Goal: Task Accomplishment & Management: Use online tool/utility

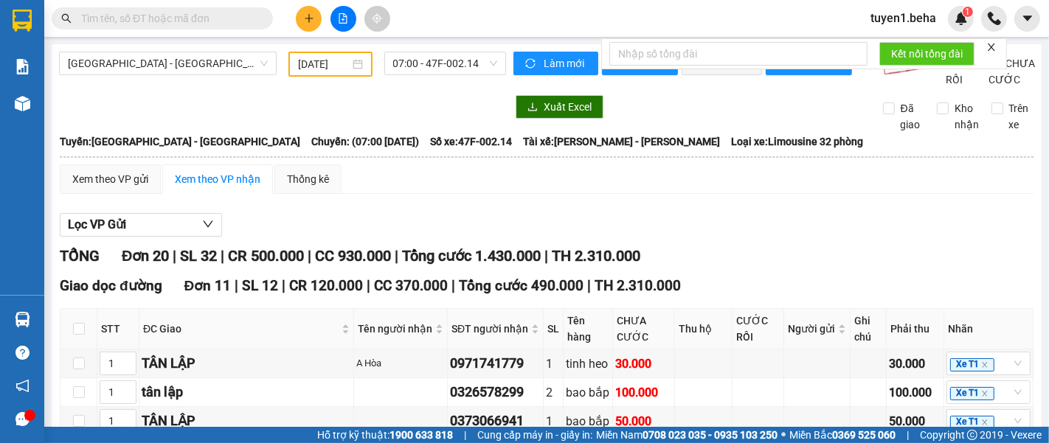
type input "25/03/2025"
click at [168, 60] on span "[GEOGRAPHIC_DATA] - [GEOGRAPHIC_DATA]" at bounding box center [168, 63] width 200 height 22
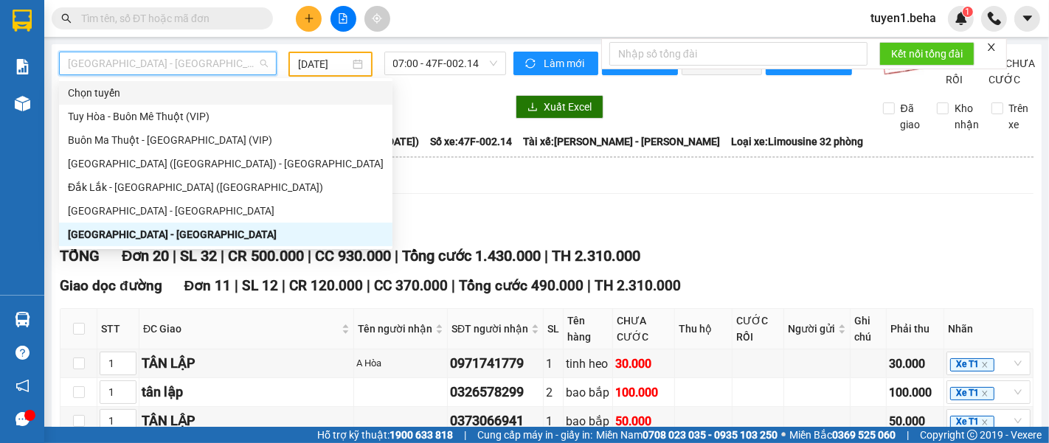
click at [152, 103] on div "Chọn tuyến" at bounding box center [226, 93] width 334 height 24
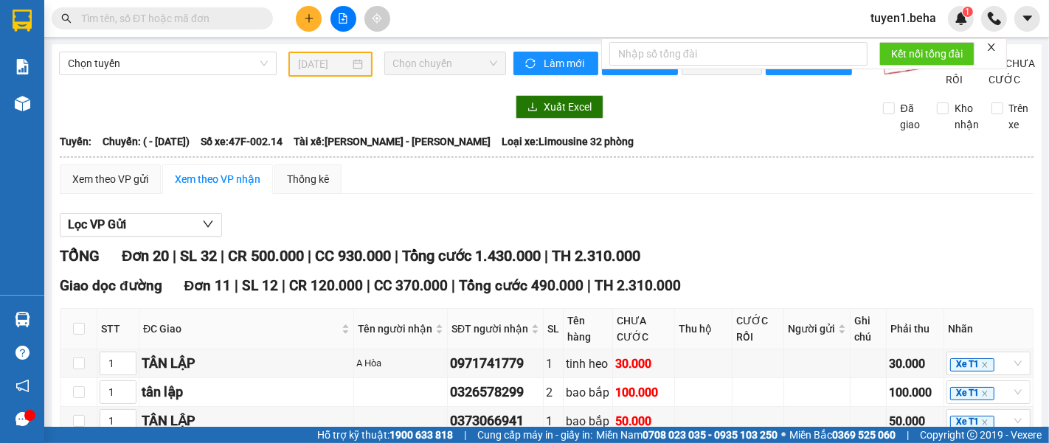
click at [438, 59] on span "Chọn chuyến" at bounding box center [445, 63] width 104 height 22
click at [172, 54] on span "Chọn tuyến" at bounding box center [168, 63] width 200 height 22
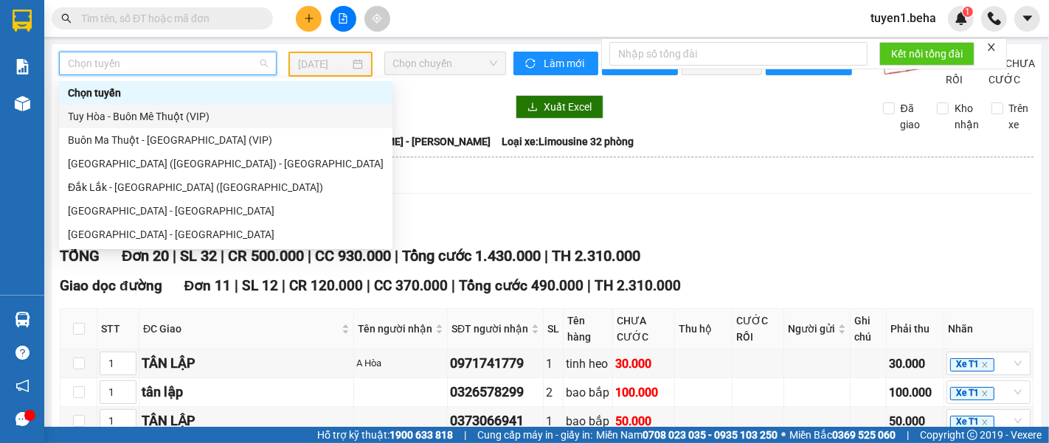
drag, startPoint x: 171, startPoint y: 106, endPoint x: 175, endPoint y: 117, distance: 11.7
click at [171, 108] on div "Tuy Hòa - Buôn Mê Thuột (VIP)" at bounding box center [226, 117] width 334 height 24
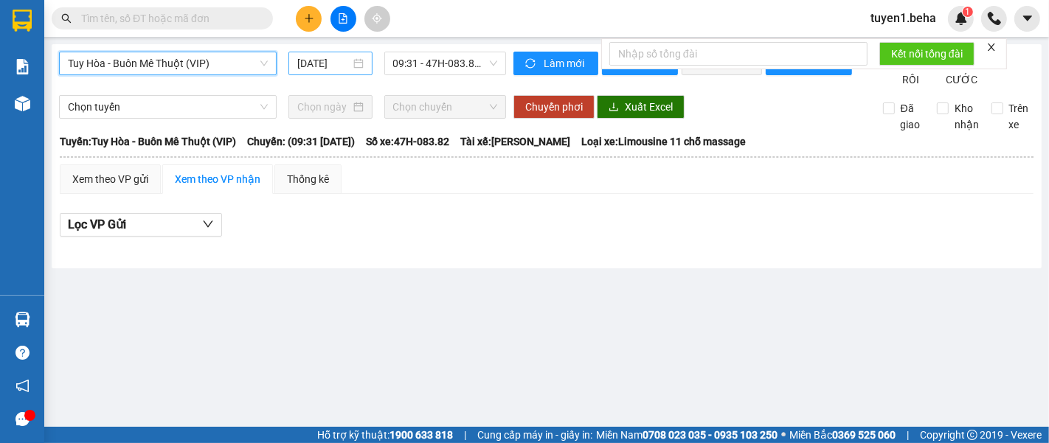
click at [331, 62] on input "[DATE]" at bounding box center [323, 63] width 53 height 16
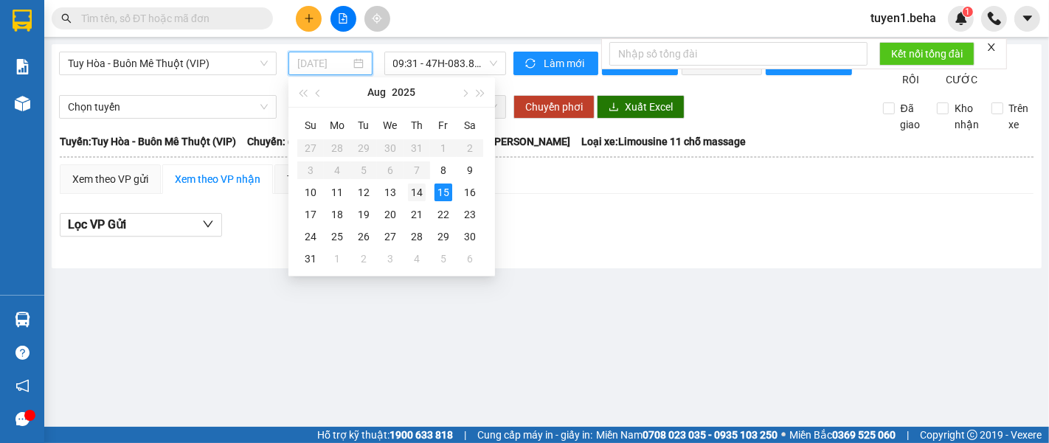
click at [417, 193] on div "14" at bounding box center [417, 193] width 18 height 18
type input "14/08/2025"
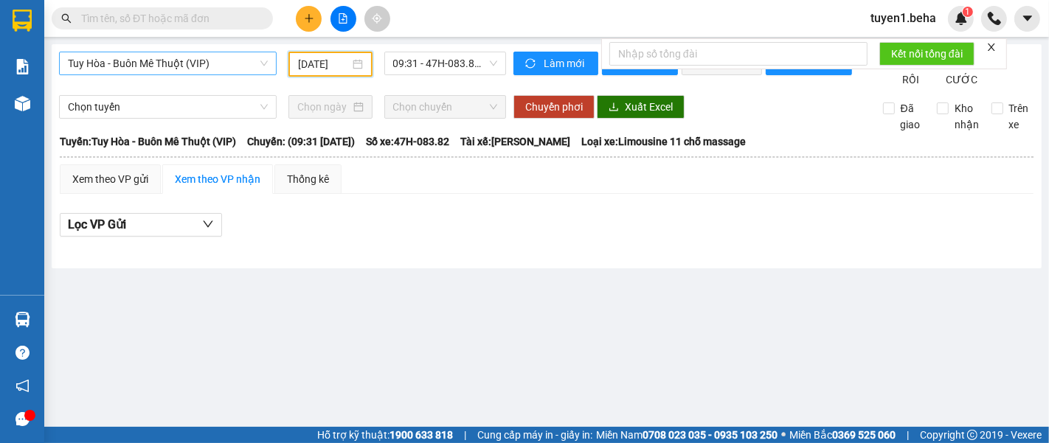
click at [187, 60] on span "Tuy Hòa - Buôn Mê Thuột (VIP)" at bounding box center [168, 63] width 200 height 22
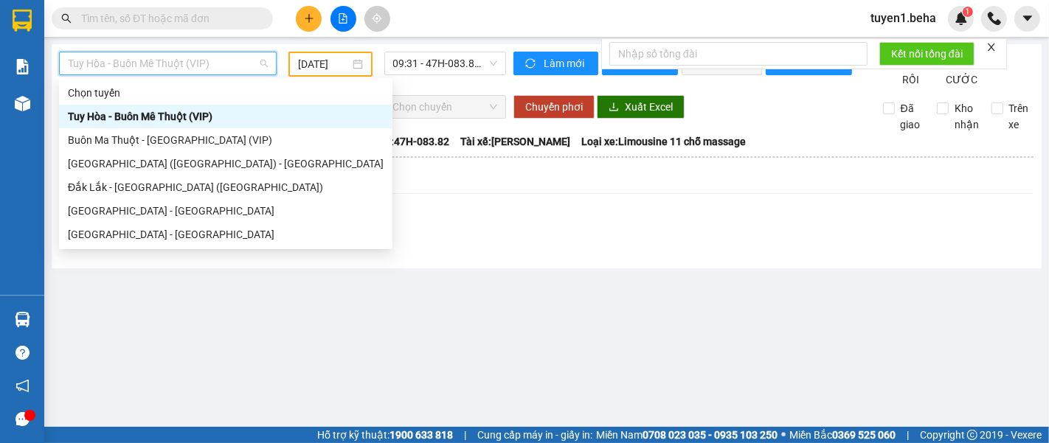
click at [156, 111] on div "Tuy Hòa - Buôn Mê Thuột (VIP)" at bounding box center [226, 116] width 316 height 16
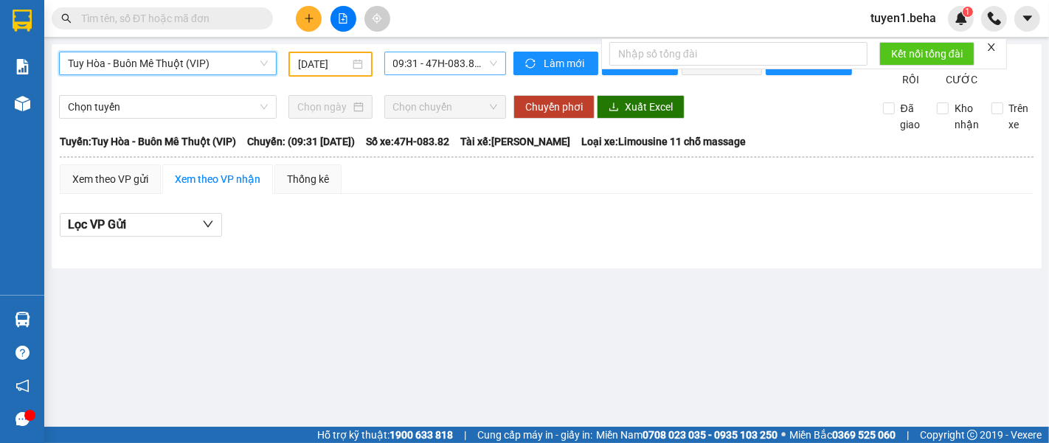
click at [441, 64] on span "09:31 - 47H-083.82 - (Đã hủy)" at bounding box center [445, 63] width 104 height 22
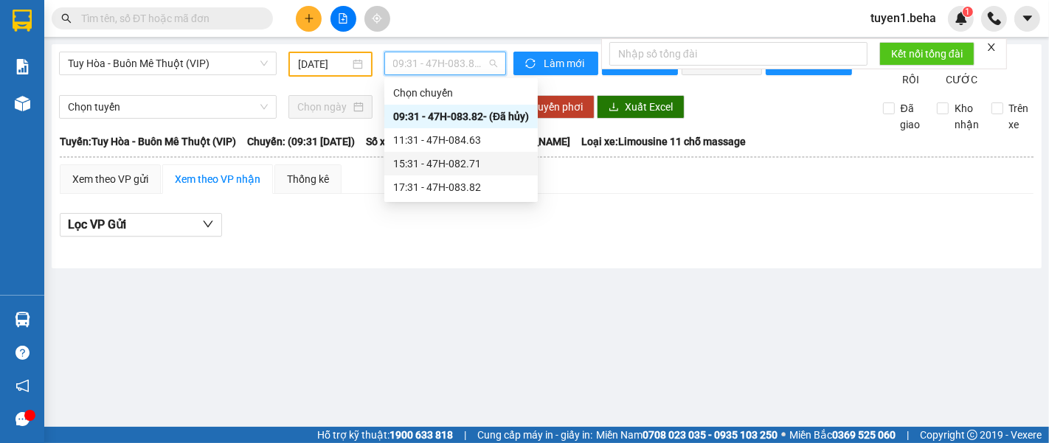
click at [465, 167] on div "15:31 - 47H-082.71" at bounding box center [461, 164] width 136 height 16
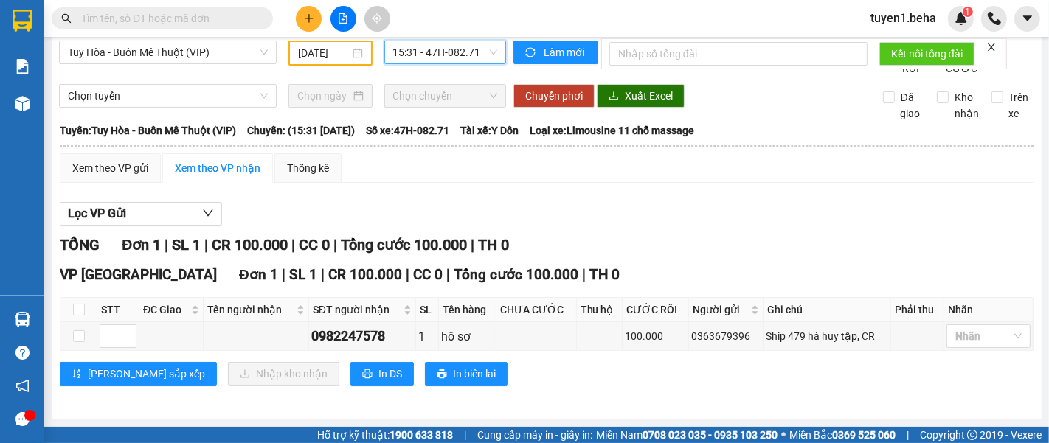
scroll to position [25, 0]
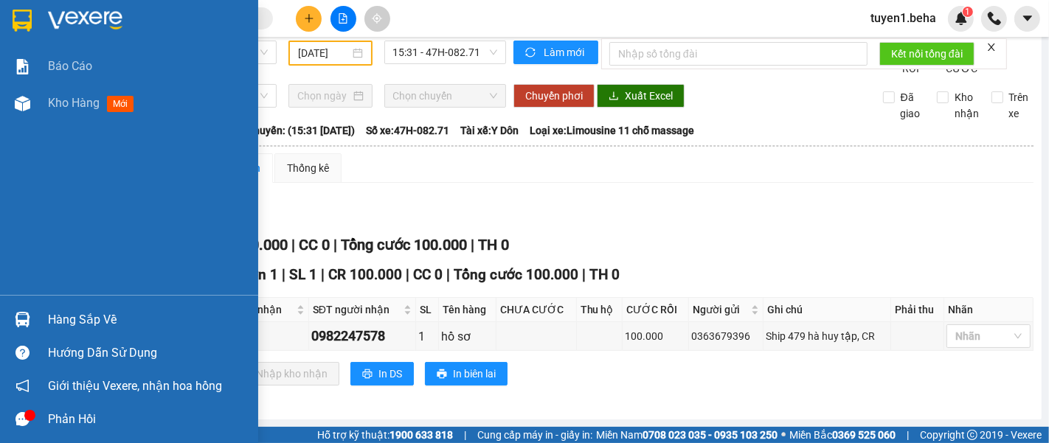
click at [33, 196] on div "Báo cáo Kho hàng mới" at bounding box center [129, 171] width 258 height 247
click at [10, 211] on div "Báo cáo Kho hàng mới" at bounding box center [129, 171] width 258 height 247
click at [84, 136] on div "Báo cáo Kho hàng mới" at bounding box center [129, 171] width 258 height 247
click at [77, 100] on span "Kho hàng" at bounding box center [74, 103] width 52 height 14
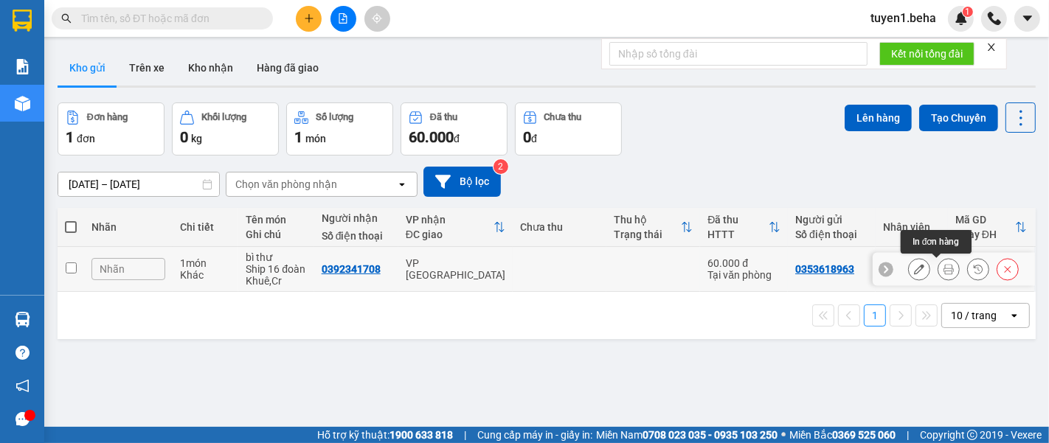
click at [944, 269] on icon at bounding box center [949, 269] width 10 height 10
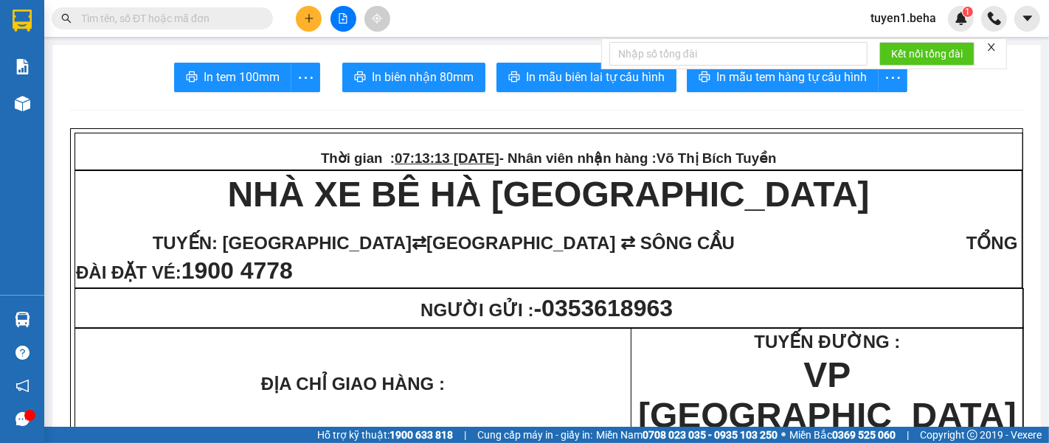
click at [990, 47] on icon "close" at bounding box center [991, 47] width 10 height 10
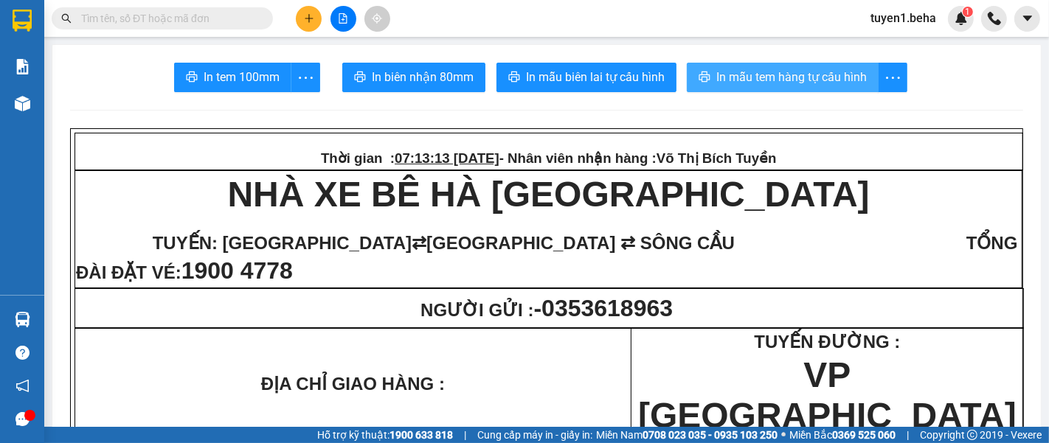
click at [784, 81] on span "In mẫu tem hàng tự cấu hình" at bounding box center [791, 77] width 151 height 18
click at [758, 77] on span "In mẫu tem hàng tự cấu hình" at bounding box center [791, 77] width 151 height 18
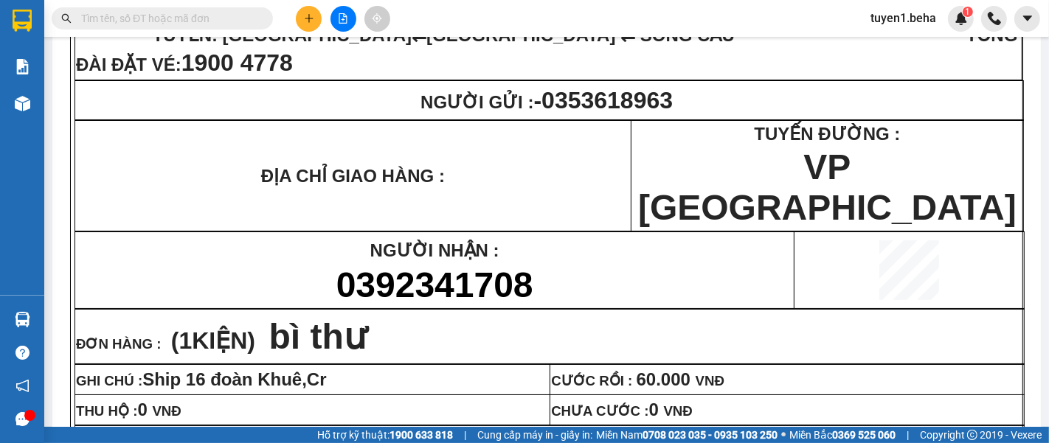
scroll to position [581, 0]
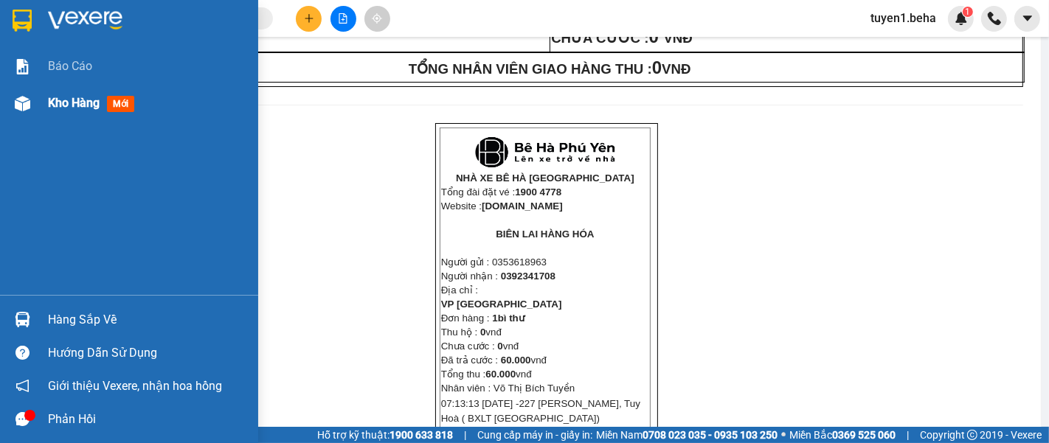
click at [63, 101] on span "Kho hàng" at bounding box center [74, 103] width 52 height 14
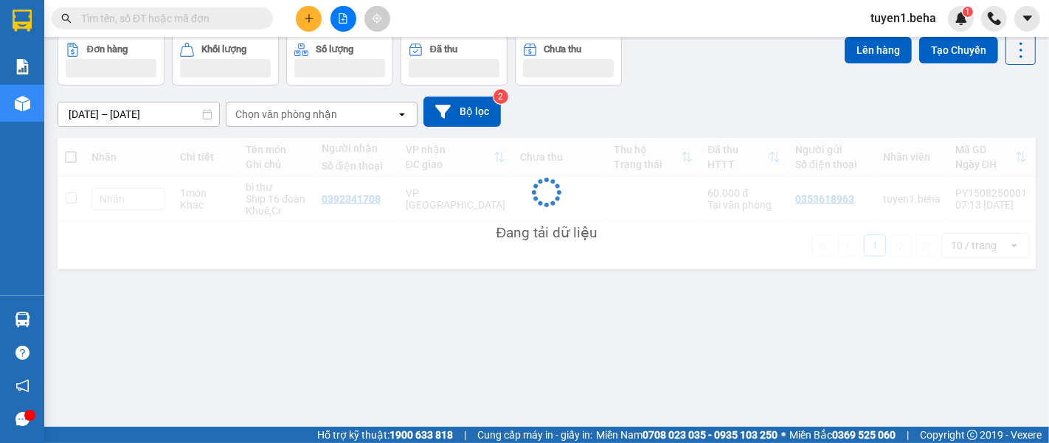
scroll to position [67, 0]
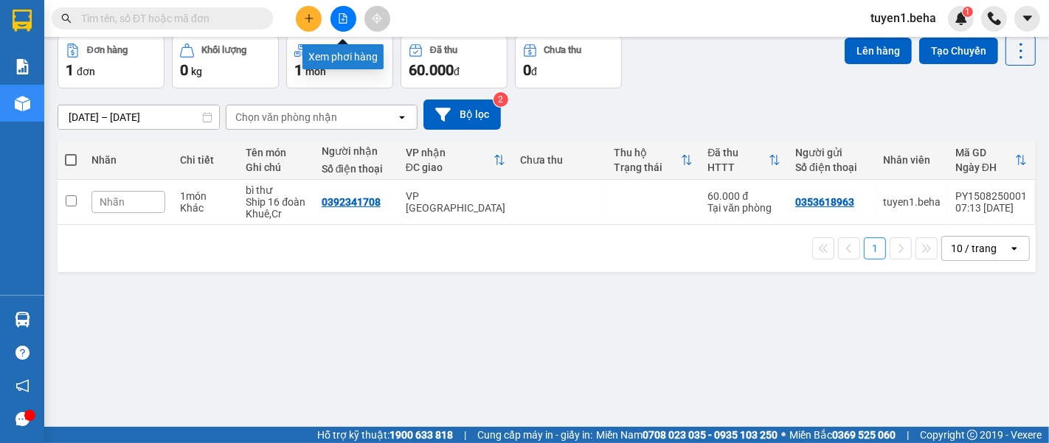
click at [339, 20] on icon "file-add" at bounding box center [343, 18] width 10 height 10
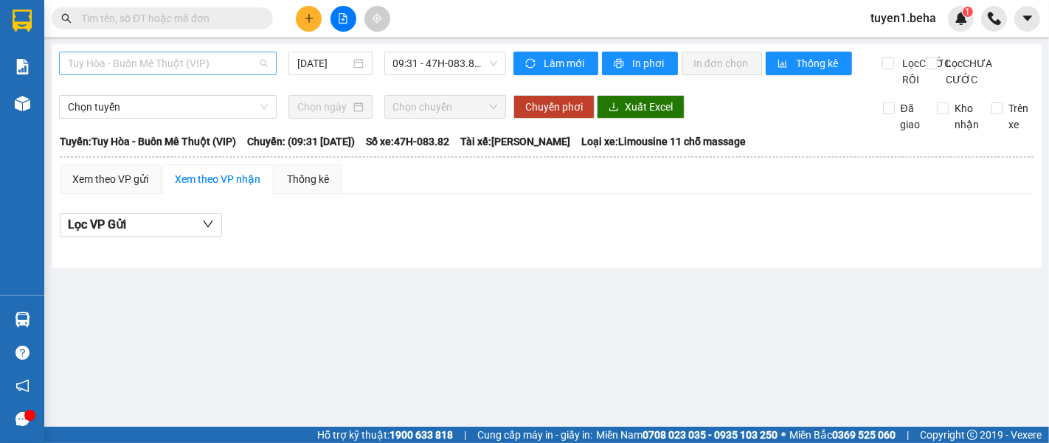
click at [198, 68] on span "Tuy Hòa - Buôn Mê Thuột (VIP)" at bounding box center [168, 63] width 200 height 22
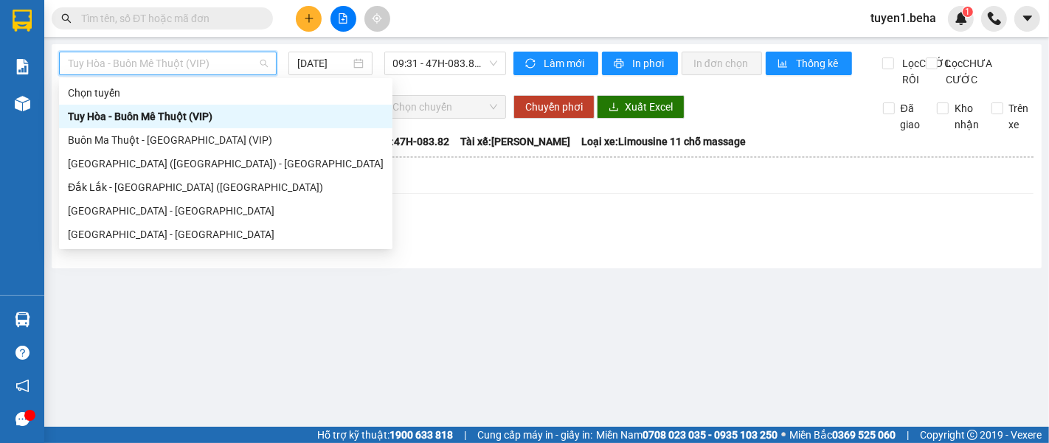
click at [190, 111] on div "Tuy Hòa - Buôn Mê Thuột (VIP)" at bounding box center [226, 116] width 316 height 16
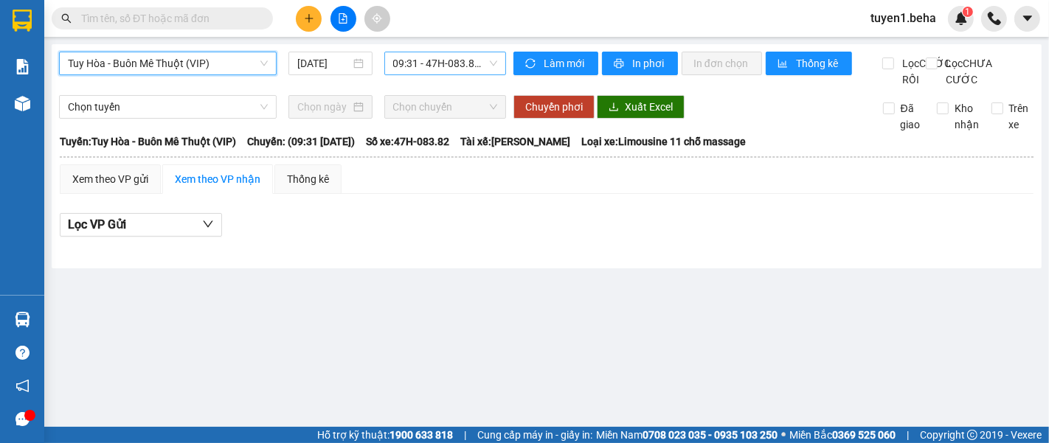
click at [418, 54] on span "09:31 - 47H-083.82 - (Đã hủy)" at bounding box center [445, 63] width 104 height 22
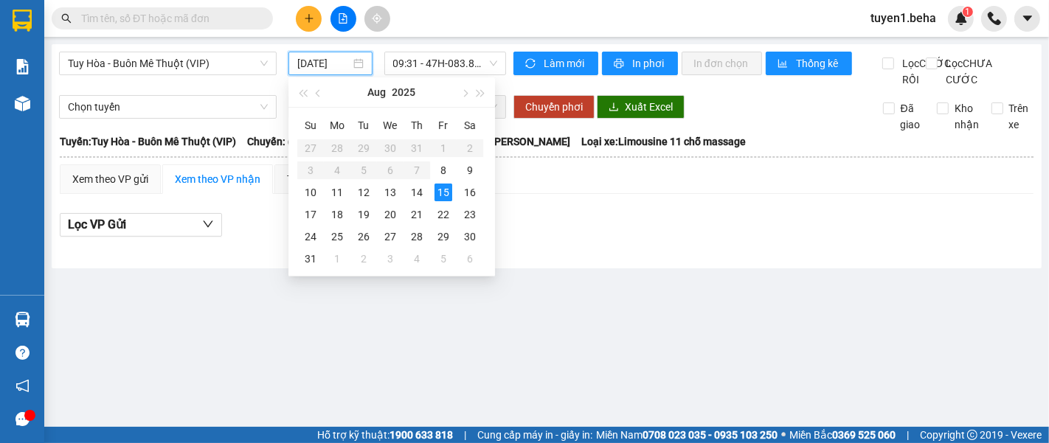
click at [337, 64] on input "[DATE]" at bounding box center [323, 63] width 53 height 16
click at [415, 187] on div "14" at bounding box center [417, 193] width 18 height 18
type input "14/08/2025"
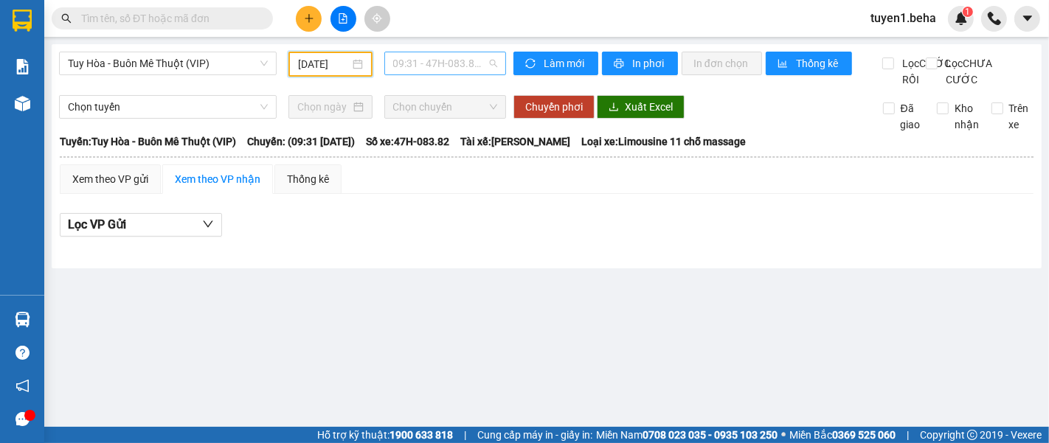
click at [413, 69] on span "09:31 - 47H-083.82 - (Đã hủy)" at bounding box center [445, 63] width 104 height 22
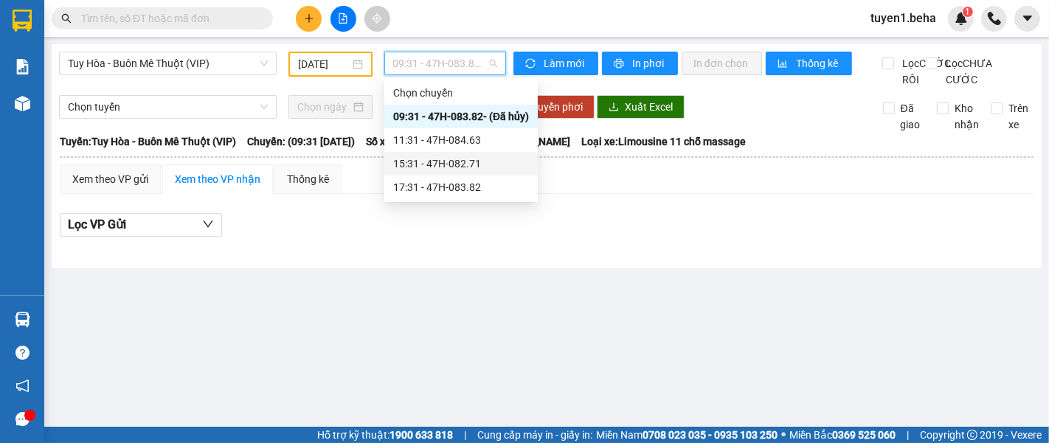
click at [457, 155] on div "15:31 - 47H-082.71" at bounding box center [460, 164] width 153 height 24
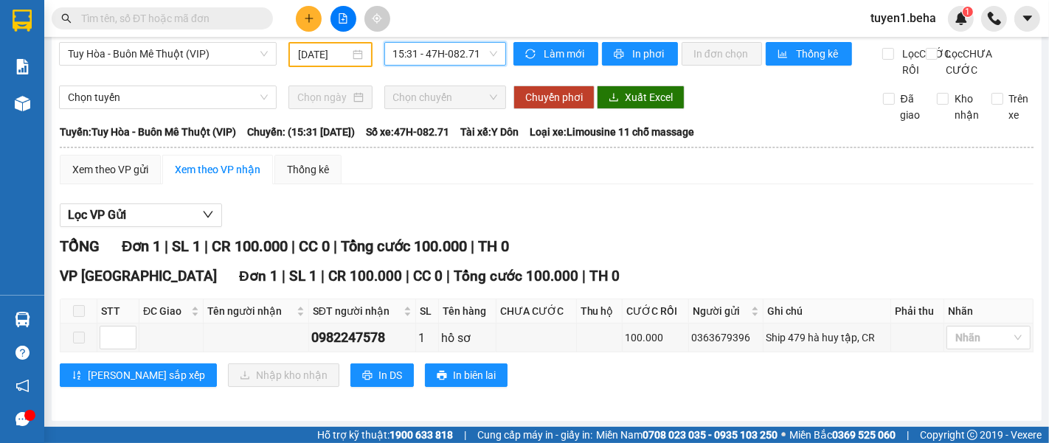
scroll to position [25, 0]
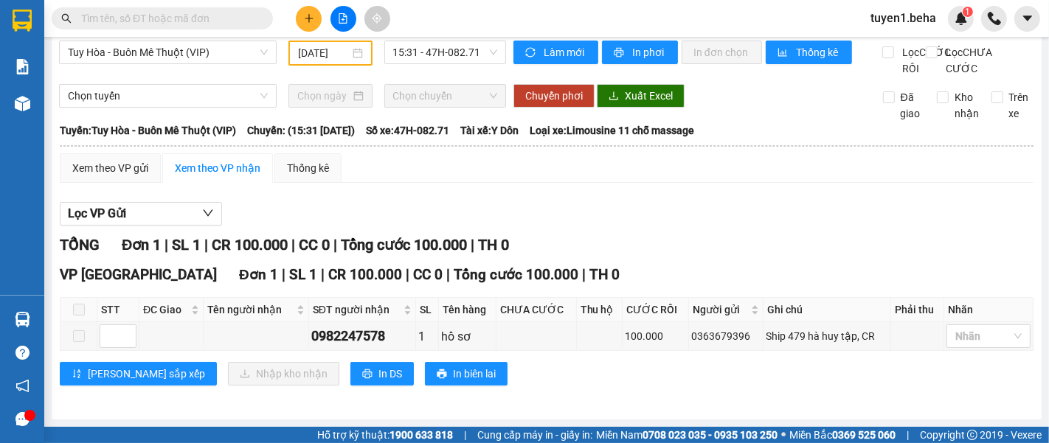
click at [141, 70] on div "Tuy Hòa - Buôn Mê Thuột (VIP) 14/08/2025 15:31 - 47H-082.71" at bounding box center [282, 59] width 447 height 36
click at [169, 66] on div "Tuy Hòa - Buôn Mê Thuột (VIP) 14/08/2025 15:31 - 47H-082.71" at bounding box center [282, 59] width 447 height 36
click at [166, 76] on div "Tuy Hòa - Buôn Mê Thuột (VIP) 14/08/2025 15:31 - 47H-082.71" at bounding box center [282, 59] width 447 height 36
click at [207, 72] on div "Tuy Hòa - Buôn Mê Thuột (VIP) 14/08/2025 15:31 - 47H-082.71" at bounding box center [282, 59] width 447 height 36
click at [111, 70] on div "Tuy Hòa - Buôn Mê Thuột (VIP) 14/08/2025 15:31 - 47H-082.71" at bounding box center [282, 59] width 447 height 36
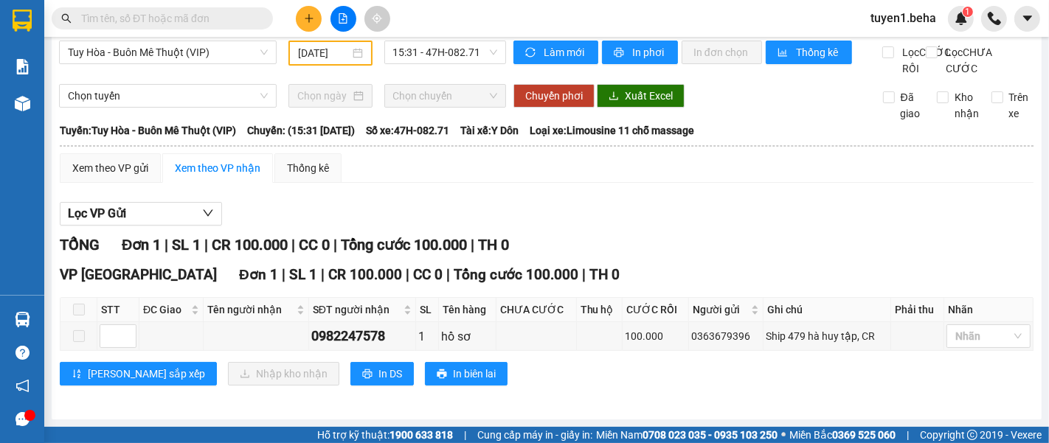
click at [153, 13] on input "text" at bounding box center [168, 18] width 174 height 16
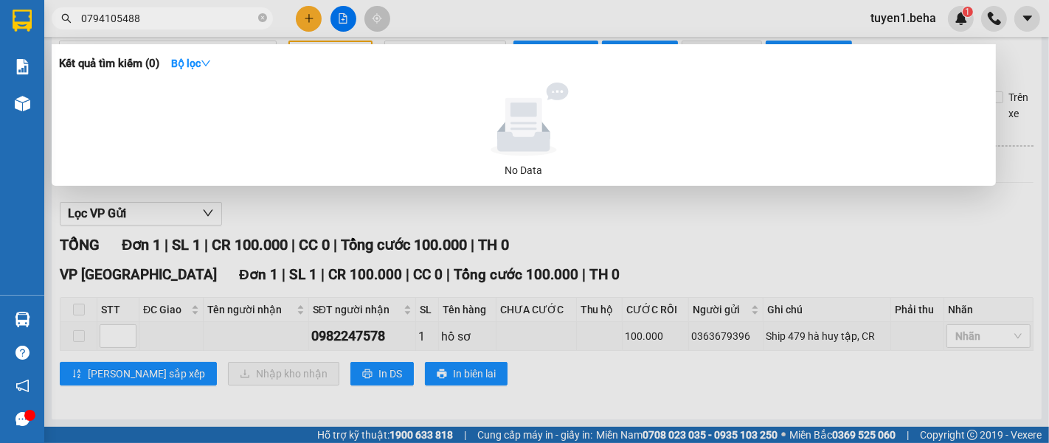
type input "0794105488"
click at [884, 218] on div at bounding box center [524, 221] width 1049 height 443
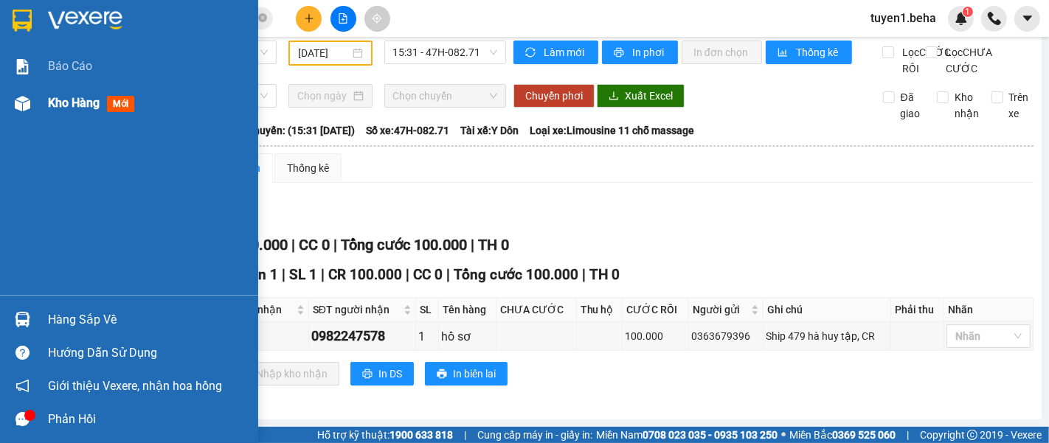
click at [89, 99] on span "Kho hàng" at bounding box center [74, 103] width 52 height 14
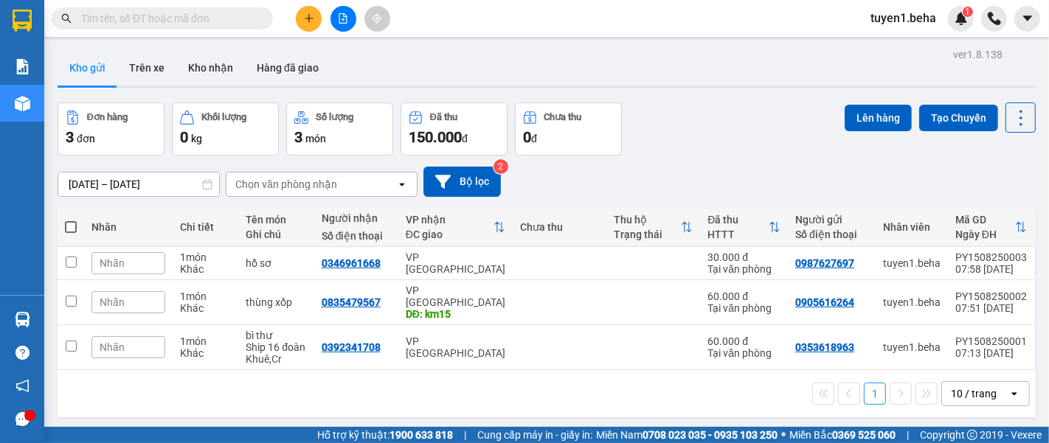
click at [69, 229] on span at bounding box center [71, 227] width 12 height 12
click at [71, 220] on input "checkbox" at bounding box center [71, 220] width 0 height 0
checkbox input "true"
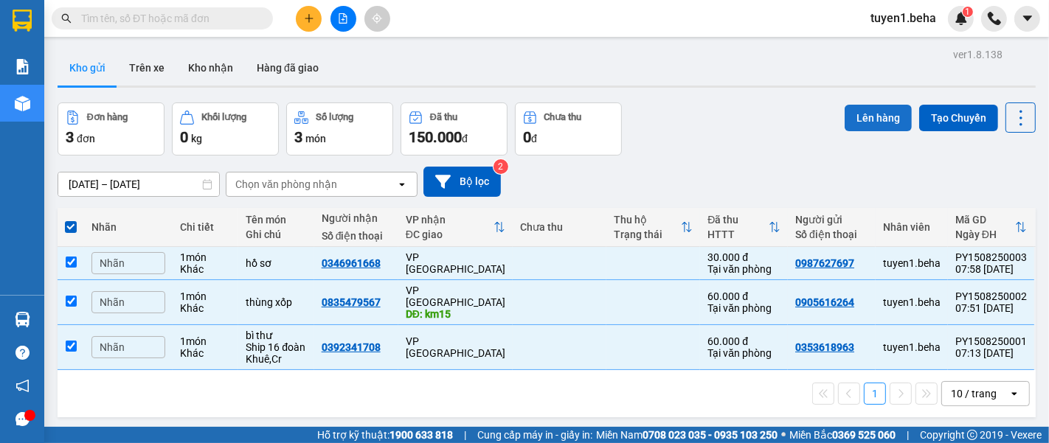
click at [845, 110] on button "Lên hàng" at bounding box center [878, 118] width 67 height 27
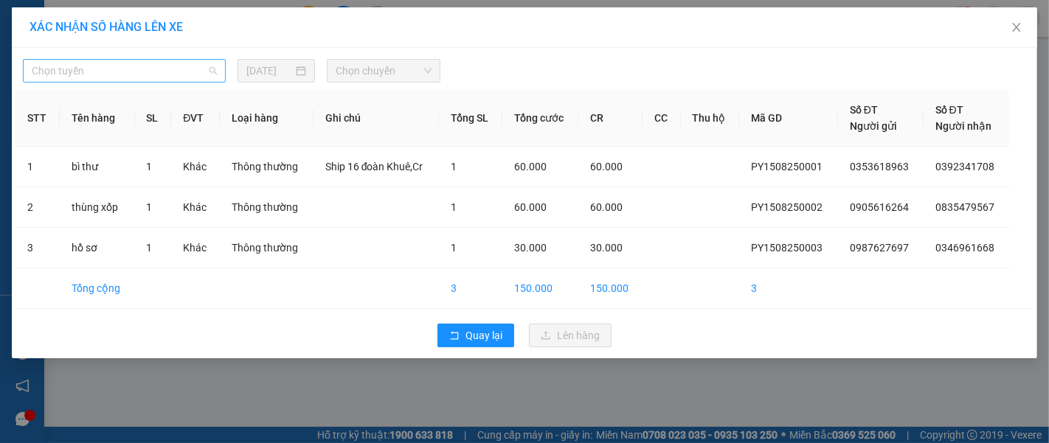
click at [173, 70] on span "Chọn tuyến" at bounding box center [124, 71] width 185 height 22
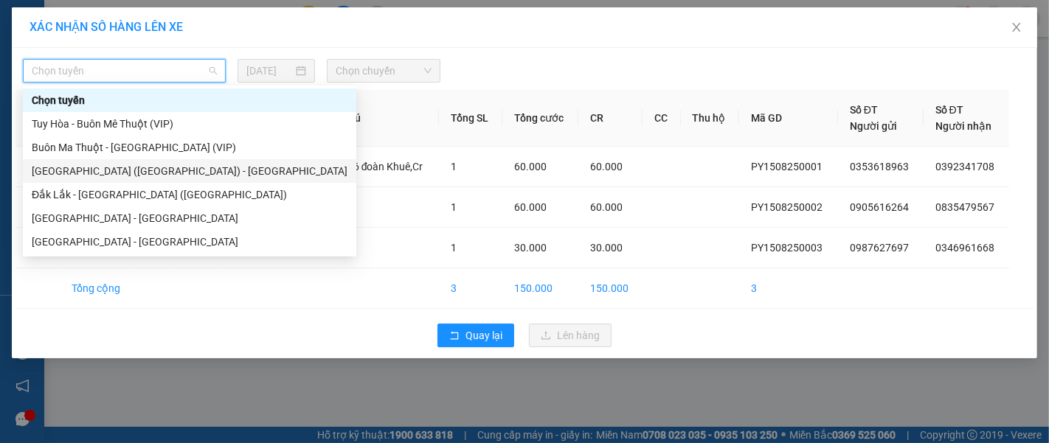
click at [117, 167] on div "[GEOGRAPHIC_DATA] ([GEOGRAPHIC_DATA]) - [GEOGRAPHIC_DATA]" at bounding box center [190, 171] width 316 height 16
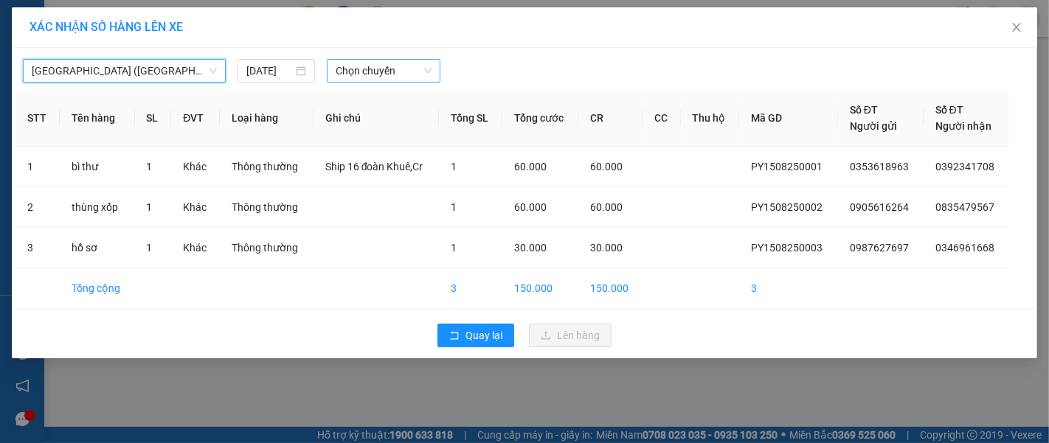
click at [396, 68] on span "Chọn chuyến" at bounding box center [384, 71] width 96 height 22
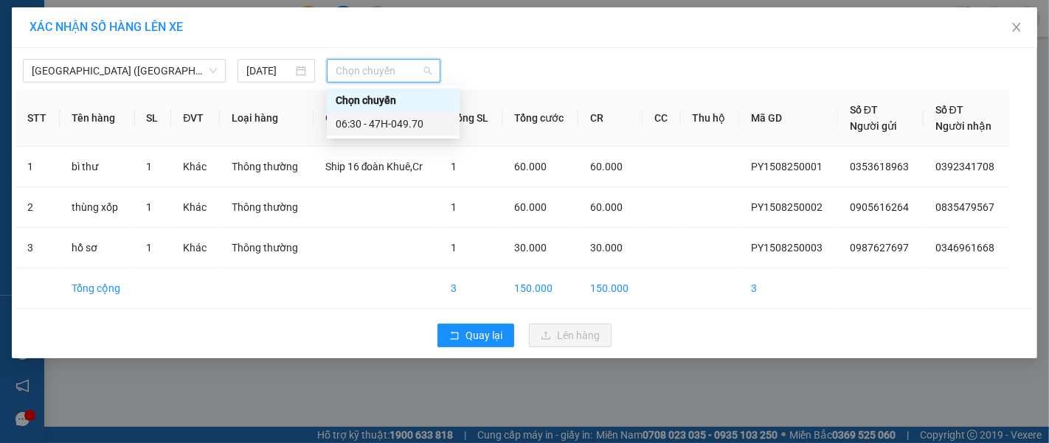
click at [421, 119] on div "06:30 - 47H-049.70" at bounding box center [393, 124] width 115 height 16
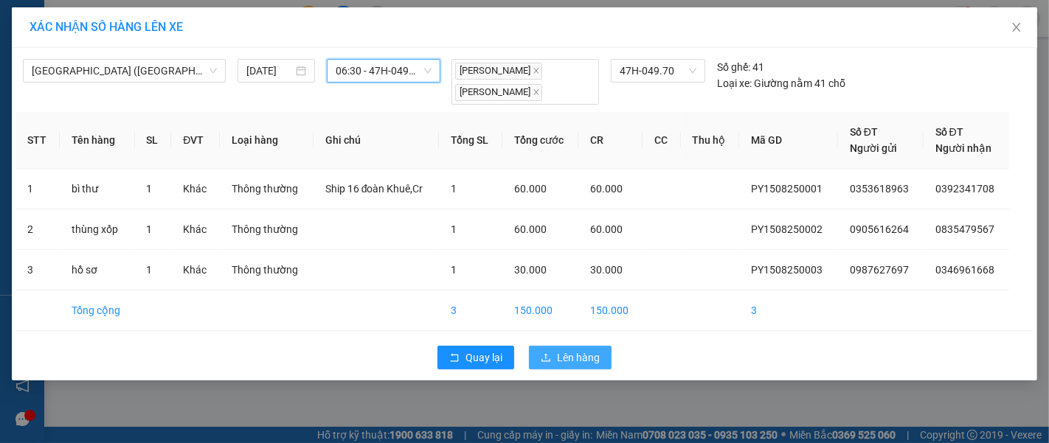
click at [580, 346] on button "Lên hàng" at bounding box center [570, 358] width 83 height 24
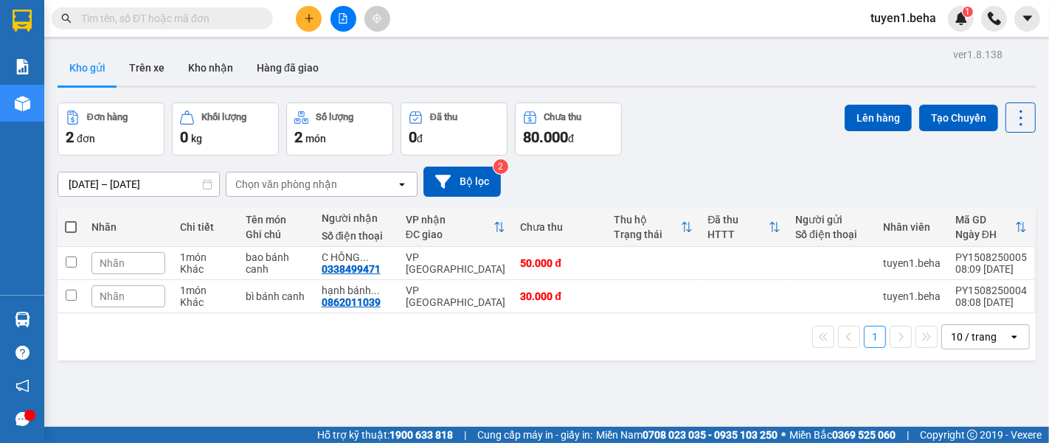
click at [73, 221] on span at bounding box center [71, 227] width 12 height 12
click at [71, 220] on input "checkbox" at bounding box center [71, 220] width 0 height 0
checkbox input "true"
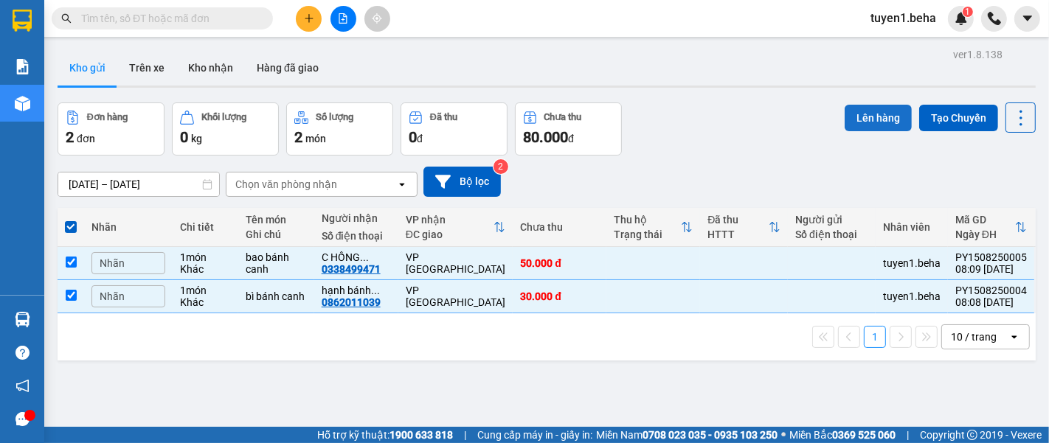
click at [881, 118] on button "Lên hàng" at bounding box center [878, 118] width 67 height 27
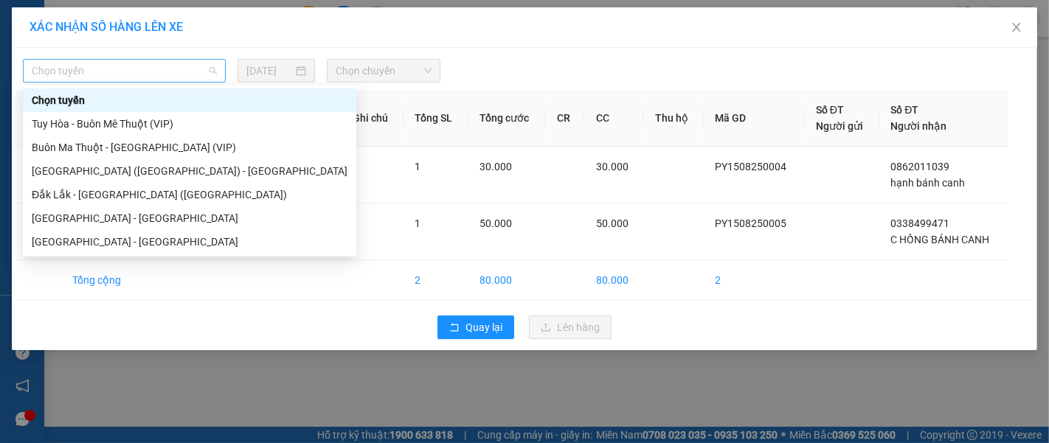
click at [131, 82] on div "Chọn tuyến" at bounding box center [124, 71] width 203 height 24
click at [118, 171] on div "[GEOGRAPHIC_DATA] ([GEOGRAPHIC_DATA]) - [GEOGRAPHIC_DATA]" at bounding box center [190, 171] width 316 height 16
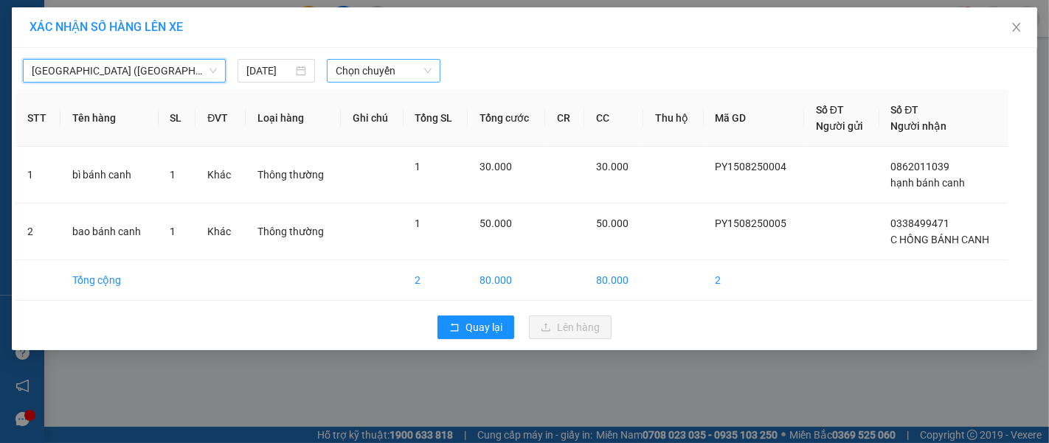
click at [364, 69] on span "Chọn chuyến" at bounding box center [384, 71] width 96 height 22
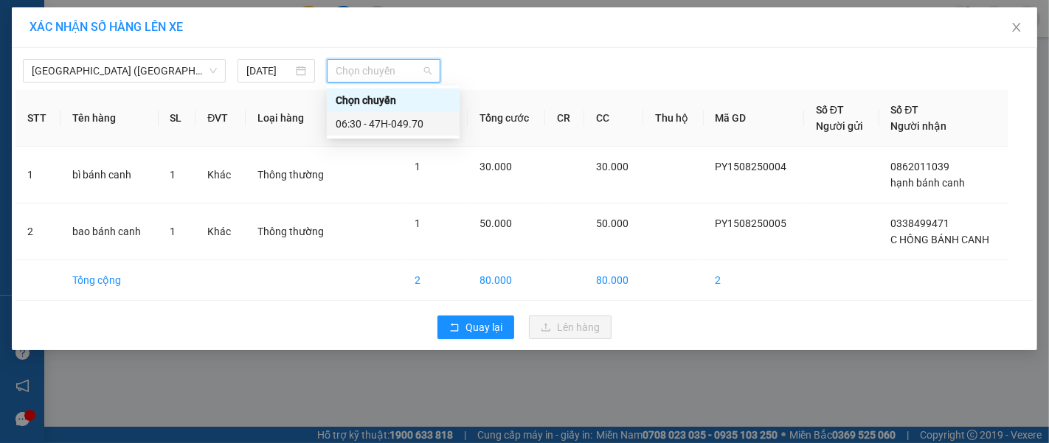
click at [404, 128] on div "06:30 - 47H-049.70" at bounding box center [393, 124] width 115 height 16
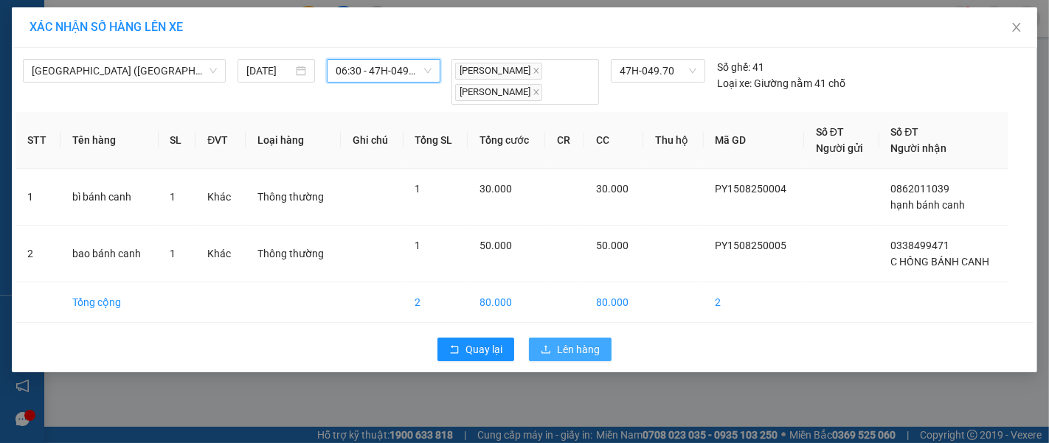
click at [564, 347] on span "Lên hàng" at bounding box center [578, 350] width 43 height 16
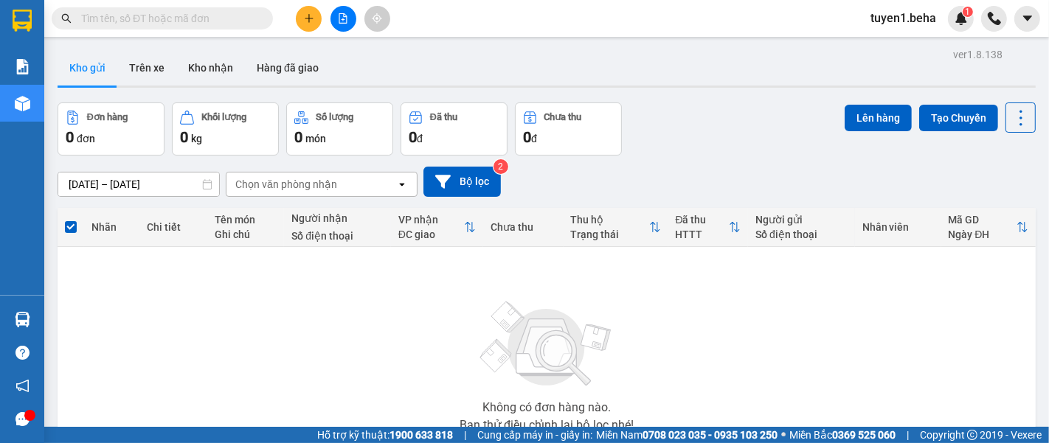
click at [148, 294] on div "Không có đơn hàng nào. Bạn thử điều chỉnh lại bộ lọc nhé!" at bounding box center [547, 362] width 964 height 221
click at [207, 21] on input "text" at bounding box center [168, 18] width 174 height 16
